Goal: Check status

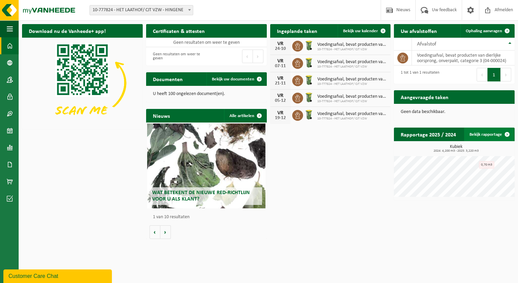
click at [508, 134] on span at bounding box center [507, 134] width 14 height 14
